Goal: Information Seeking & Learning: Check status

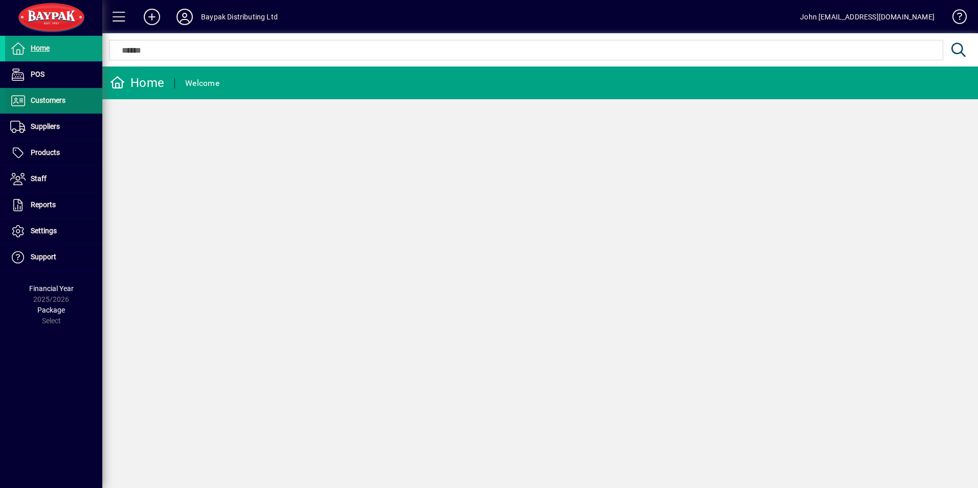
click at [46, 97] on span "Customers" at bounding box center [48, 100] width 35 height 8
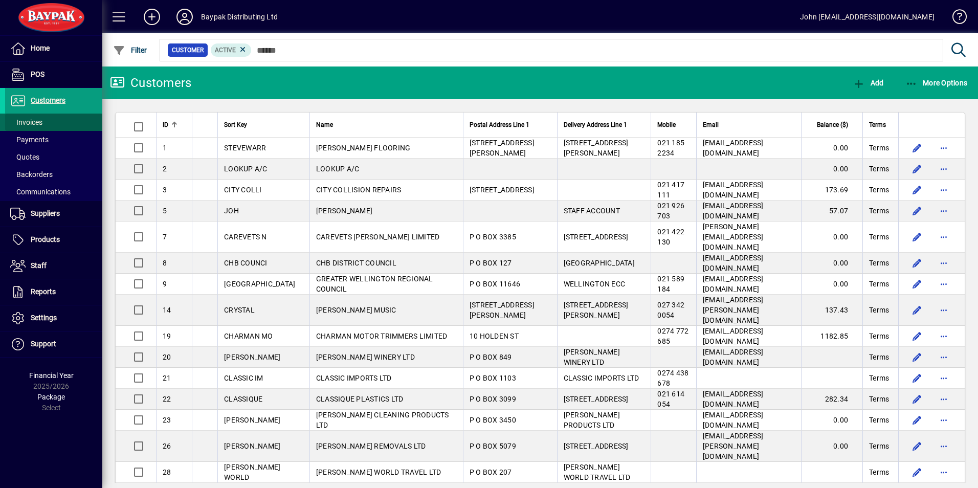
click at [29, 120] on span "Invoices" at bounding box center [26, 122] width 32 height 8
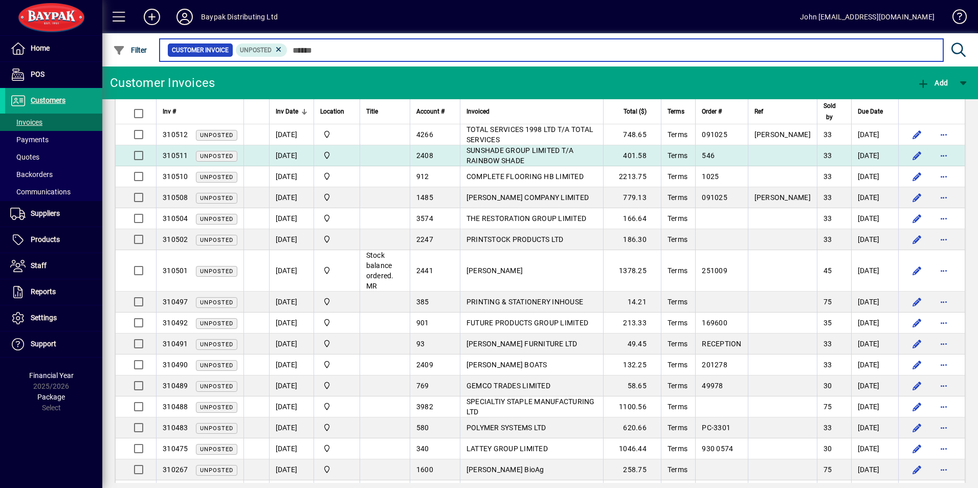
scroll to position [180, 0]
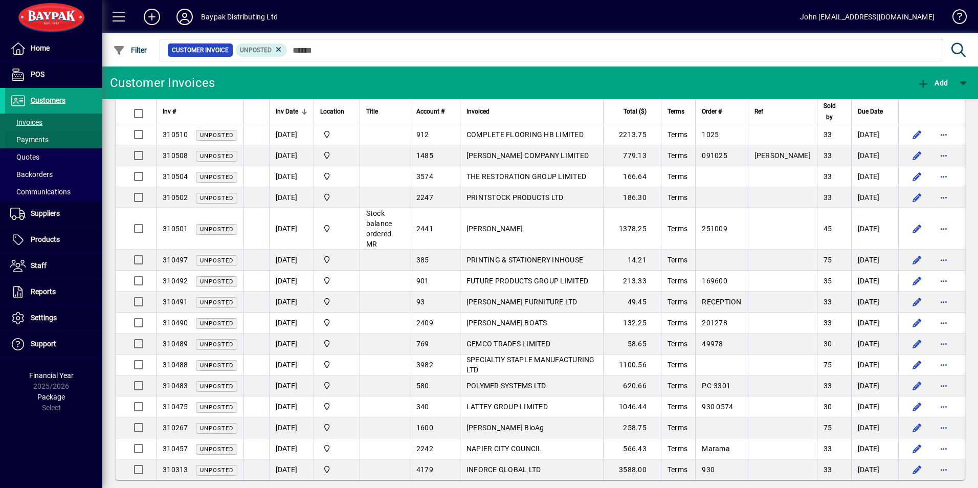
click at [35, 140] on span "Payments" at bounding box center [29, 140] width 38 height 8
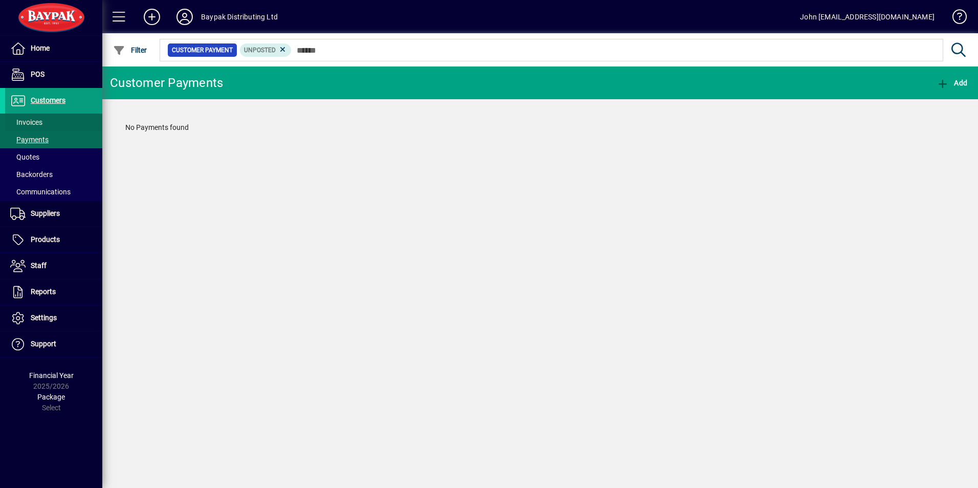
click at [31, 119] on span "Invoices" at bounding box center [26, 122] width 32 height 8
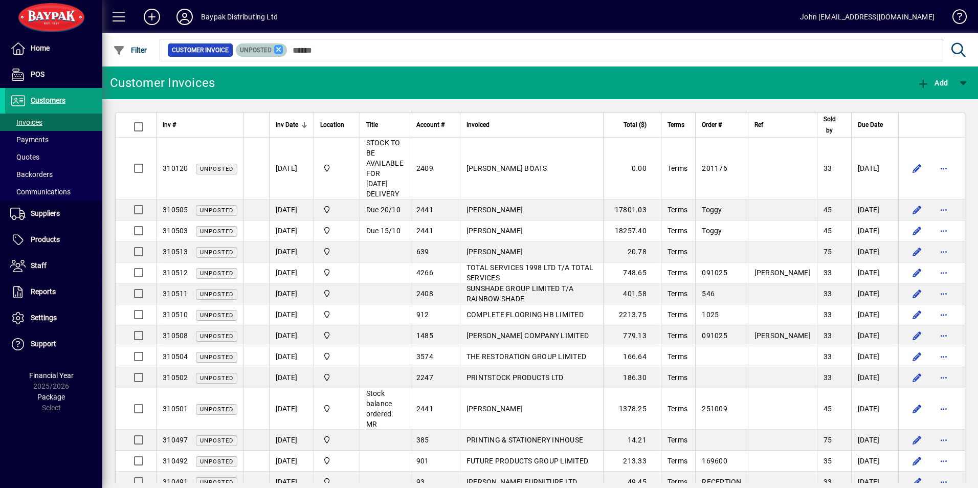
click at [278, 50] on icon at bounding box center [278, 49] width 9 height 9
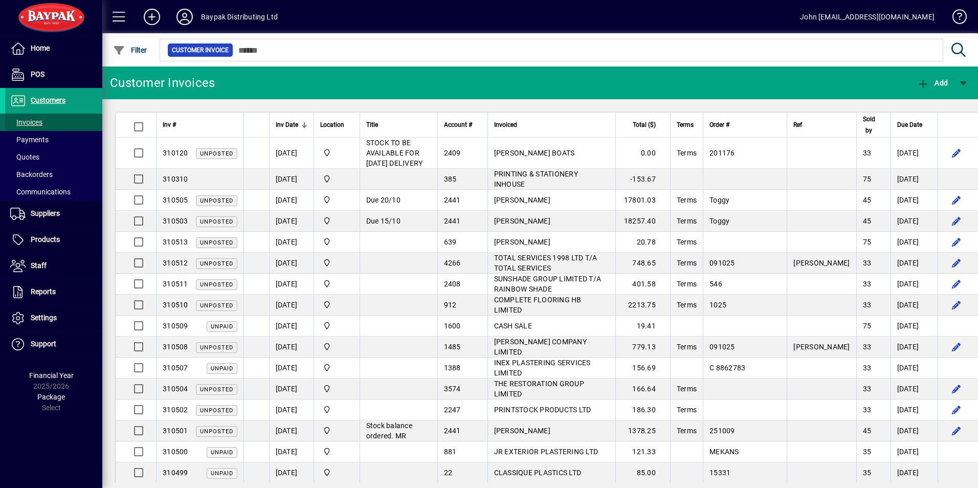
click at [27, 120] on span "Invoices" at bounding box center [26, 122] width 32 height 8
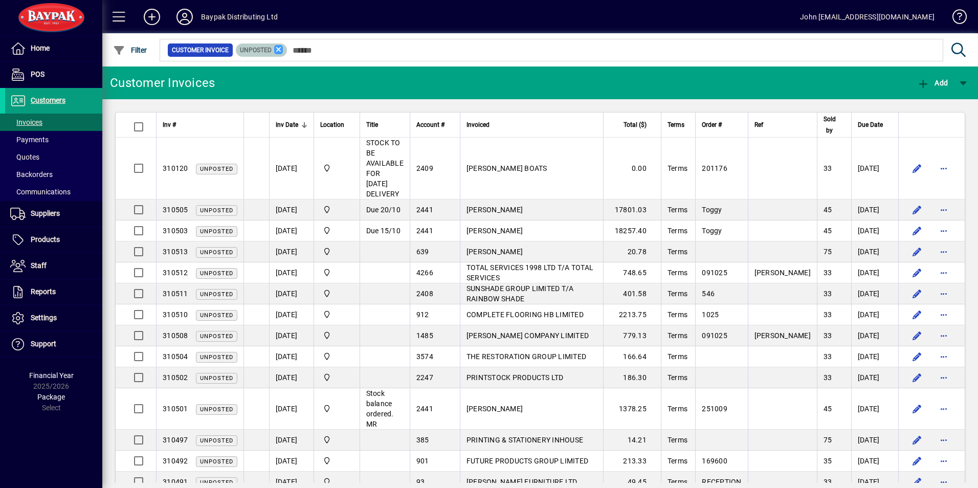
click at [279, 50] on icon at bounding box center [278, 49] width 9 height 9
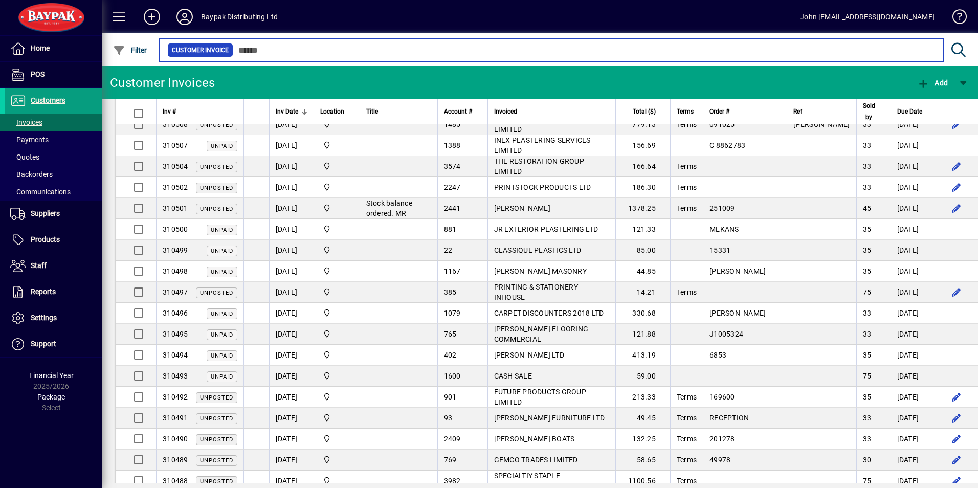
scroll to position [205, 0]
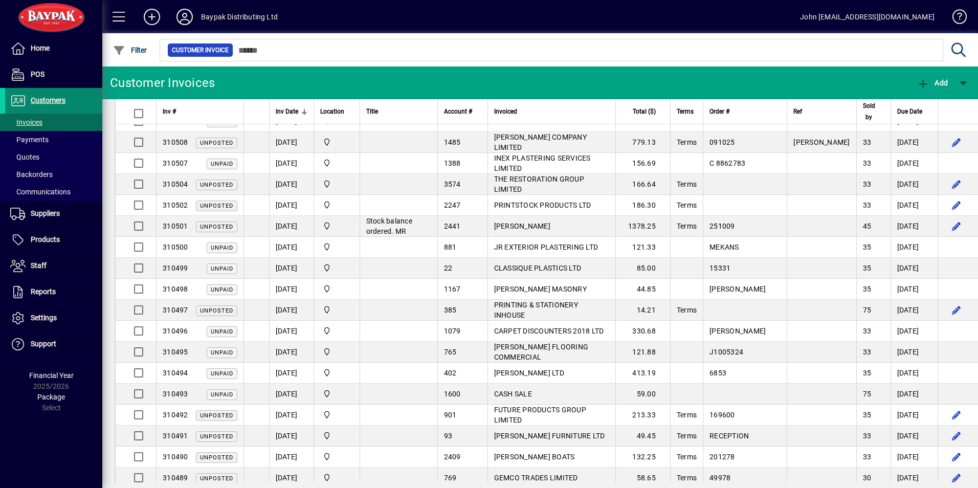
click at [54, 102] on span "Customers" at bounding box center [48, 100] width 35 height 8
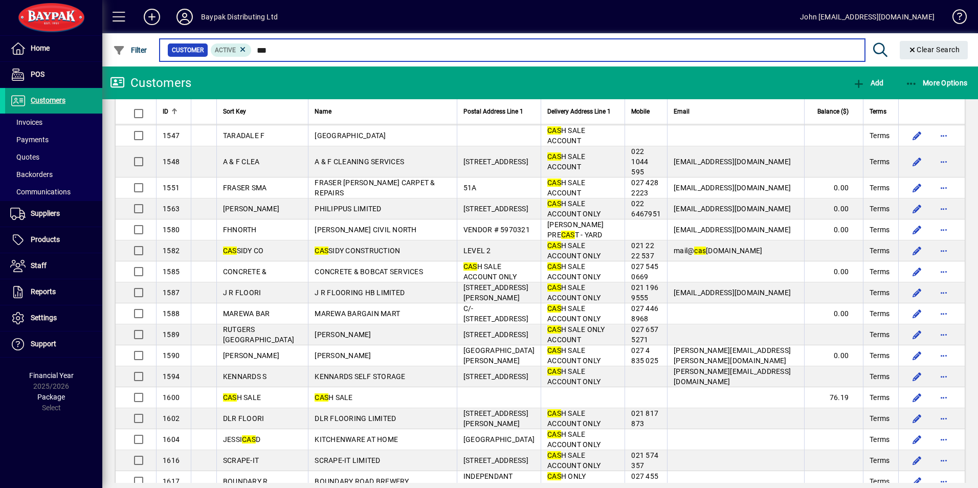
scroll to position [1278, 0]
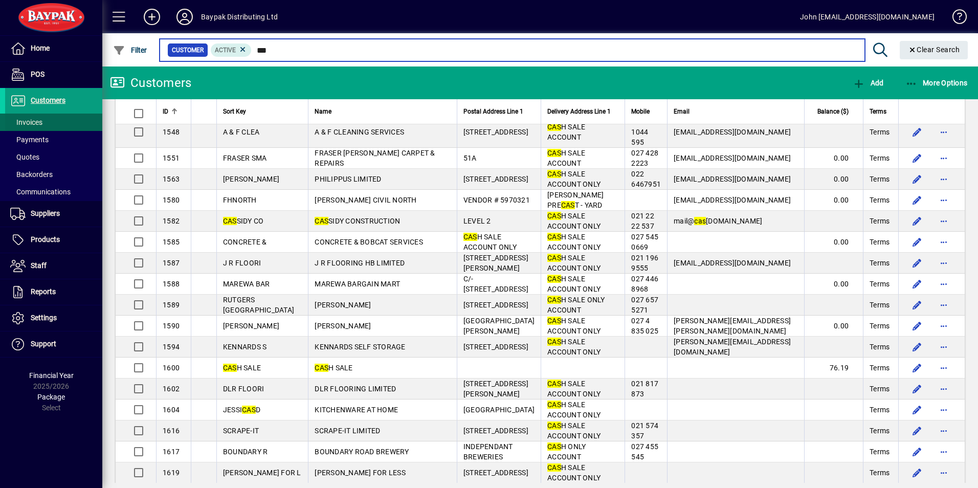
type input "***"
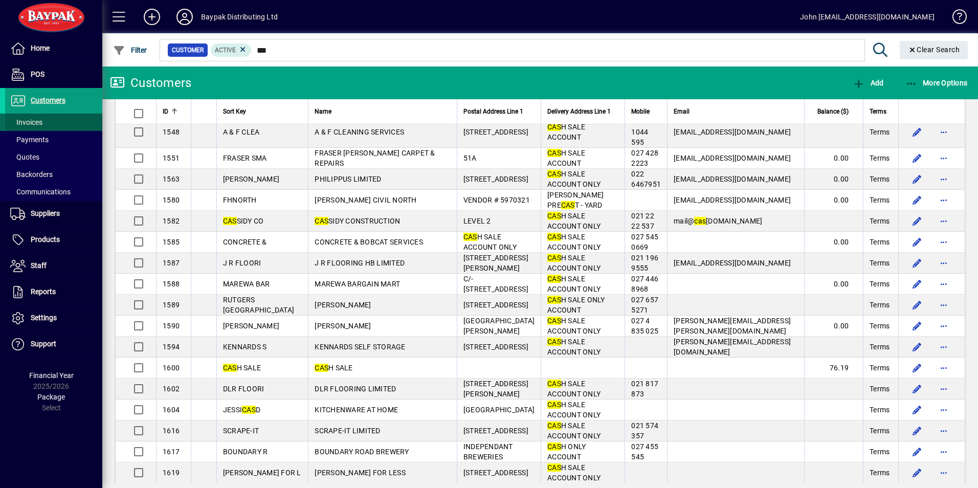
click at [28, 122] on span "Invoices" at bounding box center [26, 122] width 32 height 8
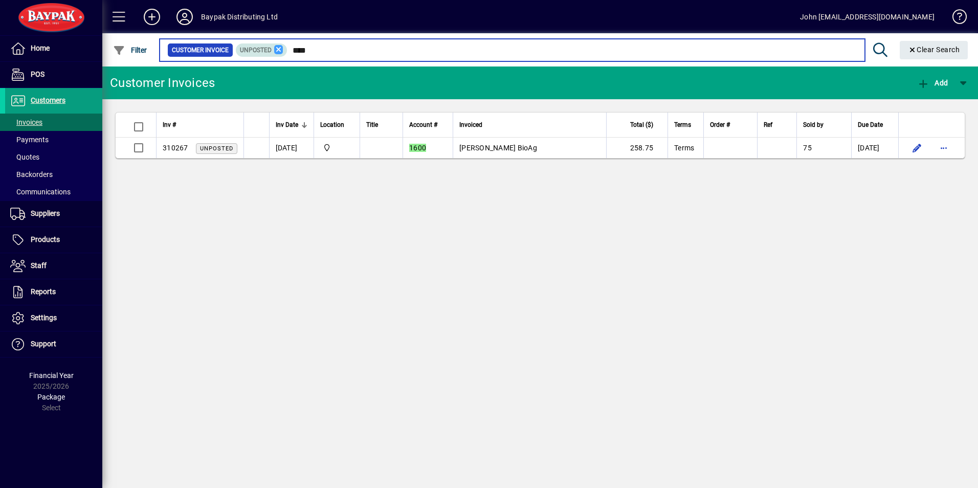
type input "****"
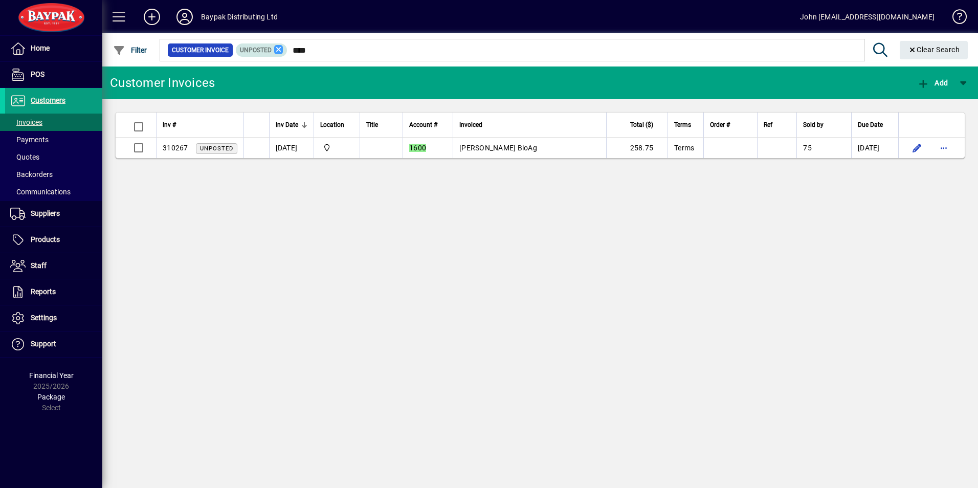
click at [278, 49] on icon at bounding box center [278, 49] width 9 height 9
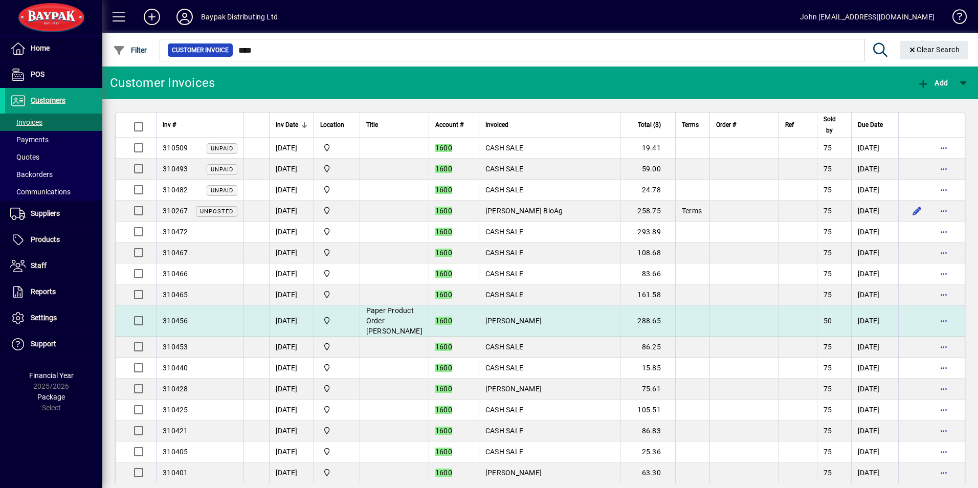
click at [488, 322] on span "[PERSON_NAME]" at bounding box center [513, 321] width 56 height 8
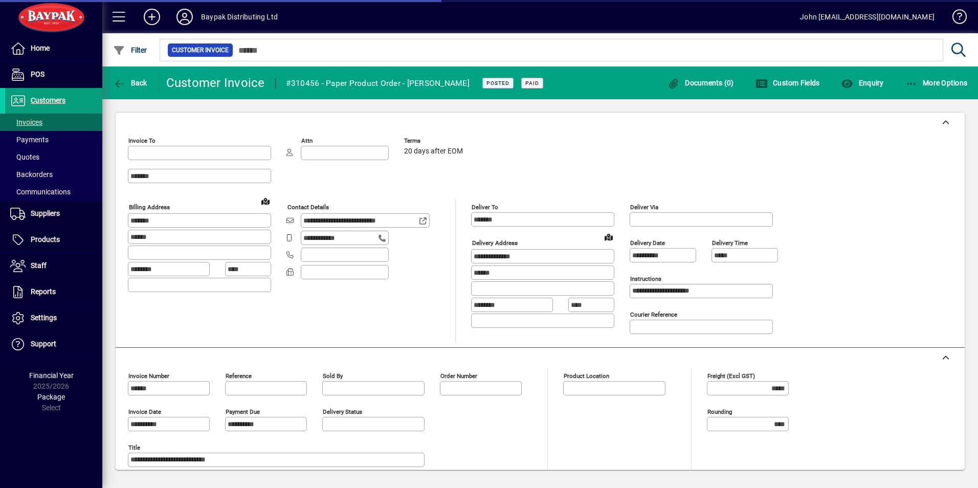
type input "**********"
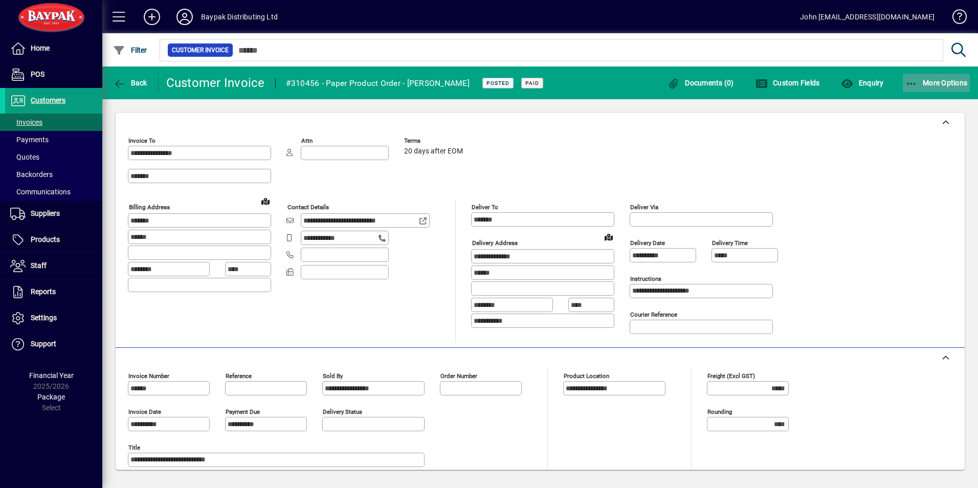
click at [912, 80] on icon "button" at bounding box center [911, 84] width 13 height 10
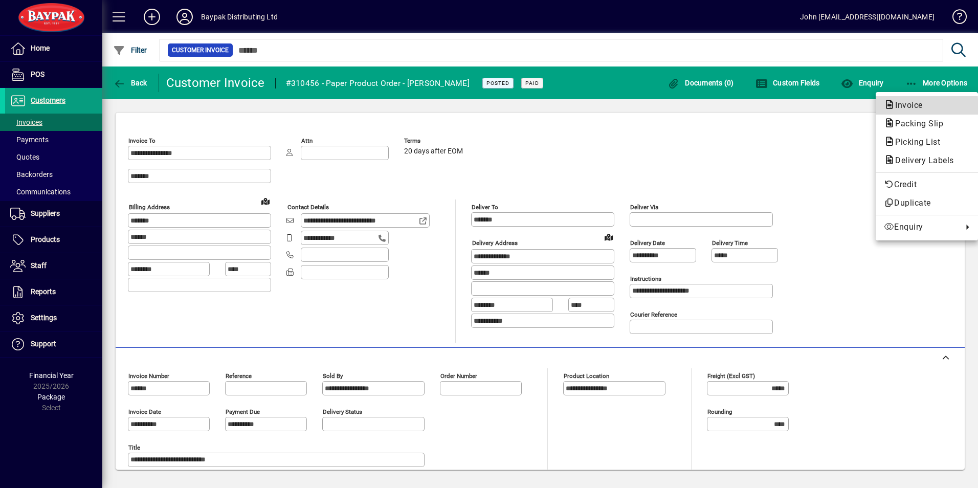
click at [901, 107] on span "Invoice" at bounding box center [906, 105] width 44 height 10
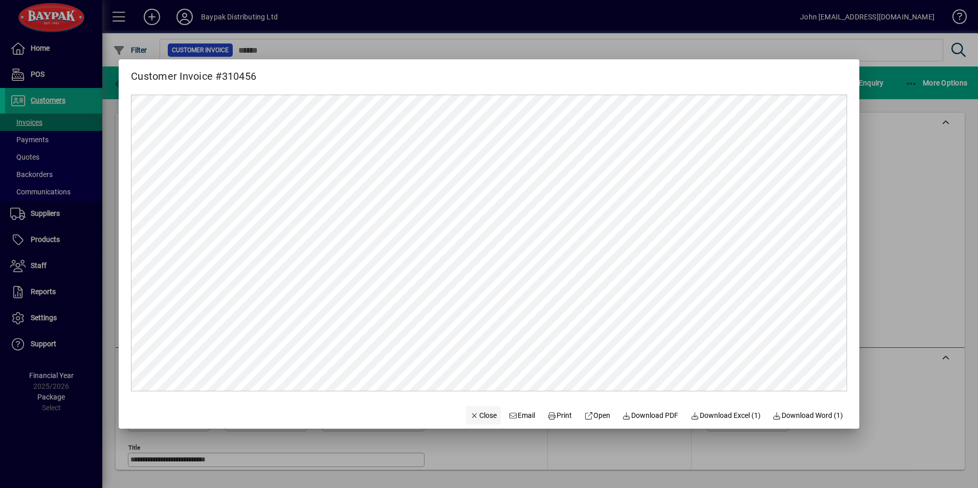
click at [473, 411] on span "Close" at bounding box center [483, 415] width 27 height 11
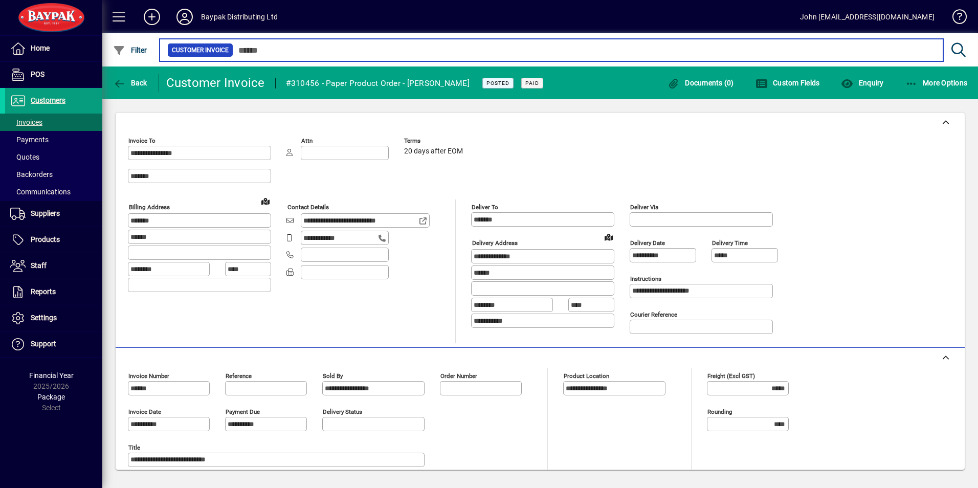
type input "****"
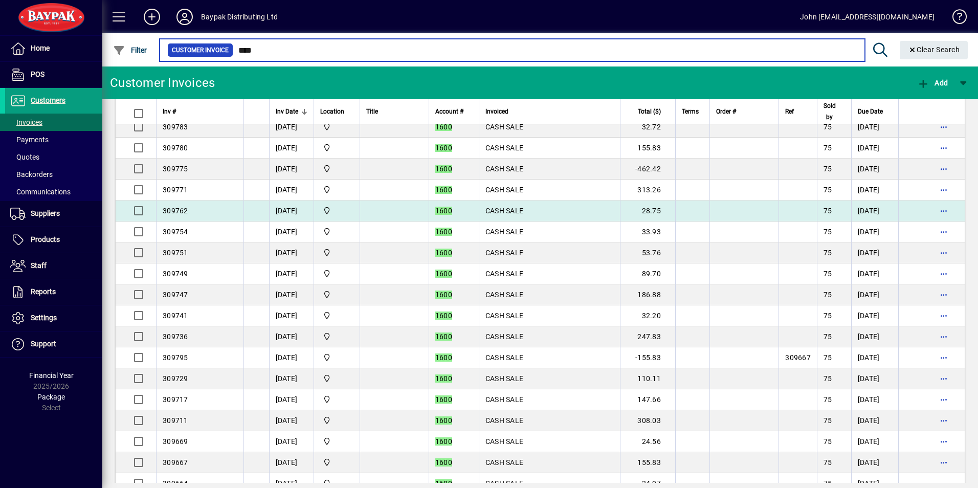
scroll to position [1813, 0]
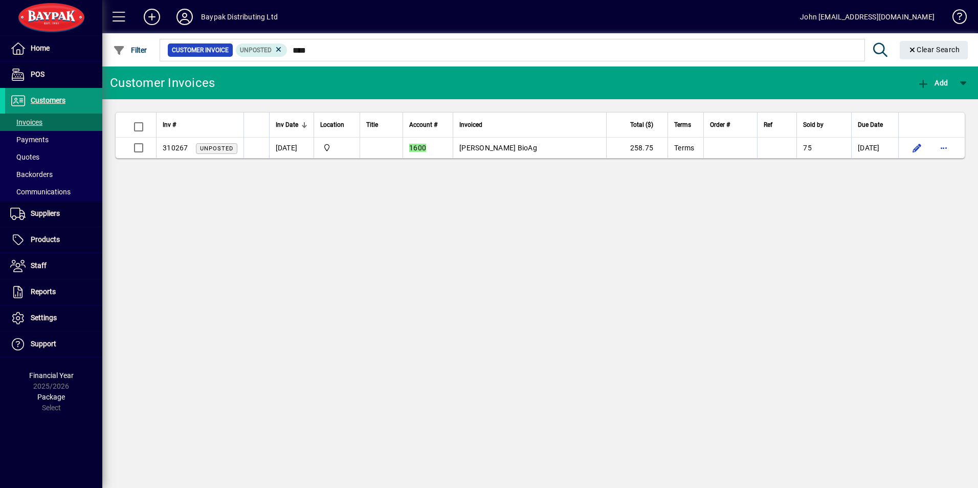
click at [52, 100] on span "Customers" at bounding box center [48, 100] width 35 height 8
